Goal: Find contact information: Find contact information

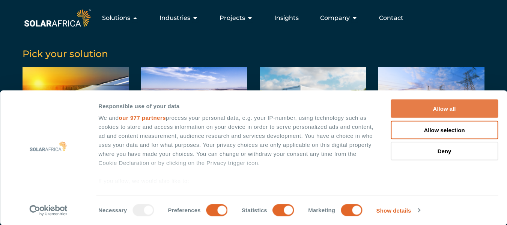
click at [452, 109] on button "Allow all" at bounding box center [444, 109] width 107 height 18
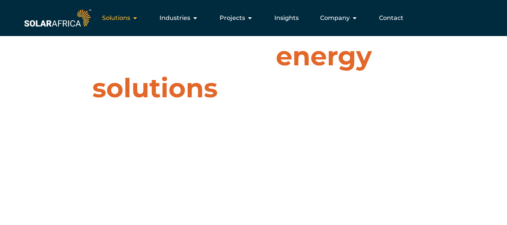
click at [136, 20] on icon "Menu" at bounding box center [135, 18] width 6 height 6
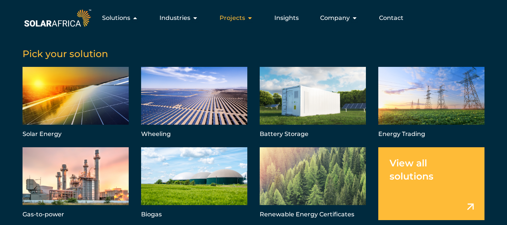
click at [252, 17] on icon "Menu" at bounding box center [250, 18] width 6 height 6
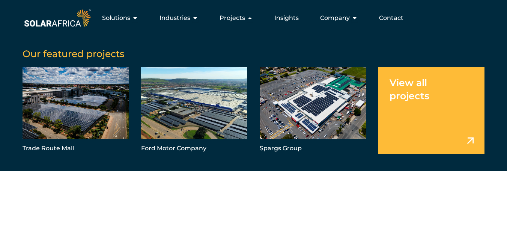
click at [452, 113] on link "Menu" at bounding box center [431, 110] width 106 height 87
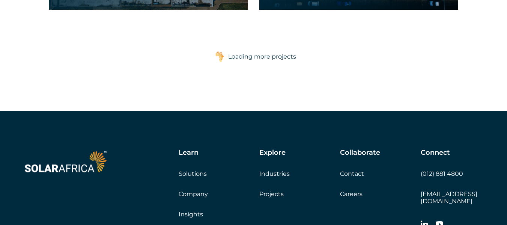
scroll to position [2425, 0]
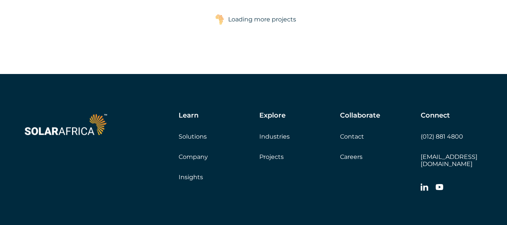
click at [201, 157] on link "Company" at bounding box center [193, 156] width 29 height 7
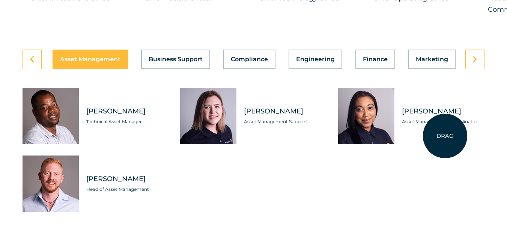
scroll to position [2103, 0]
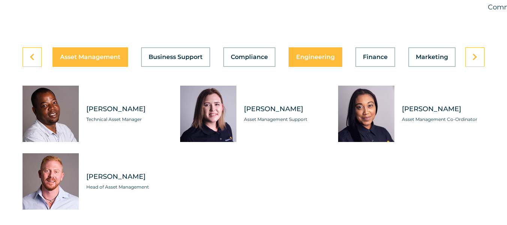
click at [321, 60] on span "Engineering" at bounding box center [315, 57] width 39 height 6
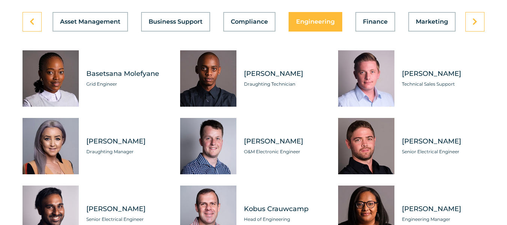
scroll to position [2140, 0]
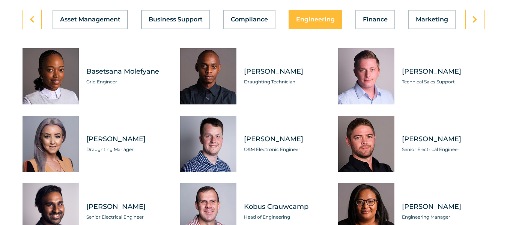
click at [40, 164] on div "Tabs. Open items with Enter or Space, close with Escape and navigate using the …" at bounding box center [51, 144] width 56 height 56
click at [133, 144] on span "Denise Galvin" at bounding box center [127, 138] width 83 height 9
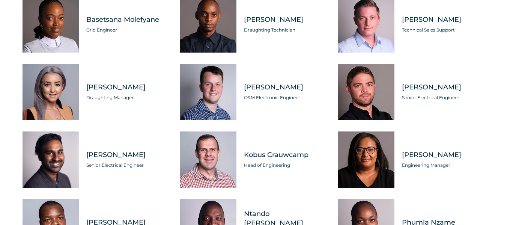
scroll to position [2206, 0]
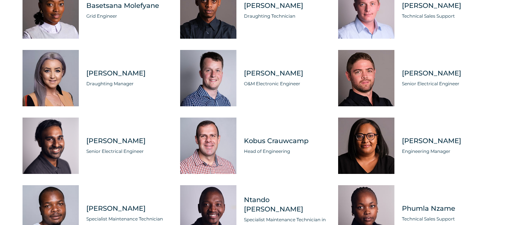
drag, startPoint x: 136, startPoint y: 90, endPoint x: 85, endPoint y: 91, distance: 50.7
click at [85, 91] on div "Denise Galvin Draughting Manager" at bounding box center [124, 78] width 90 height 56
copy span "Denise Galvin"
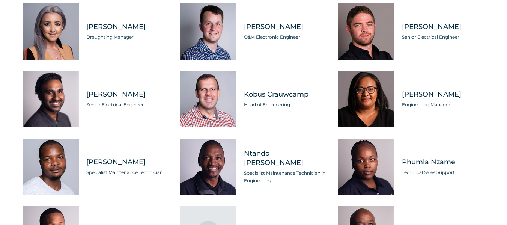
scroll to position [2422, 0]
